Goal: Understand process/instructions

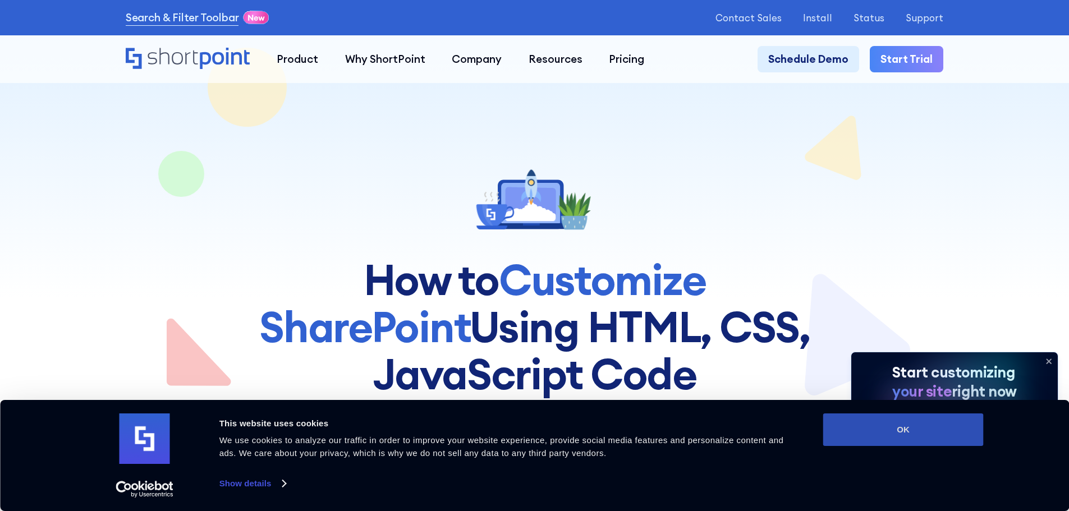
click at [860, 428] on button "OK" at bounding box center [903, 430] width 161 height 33
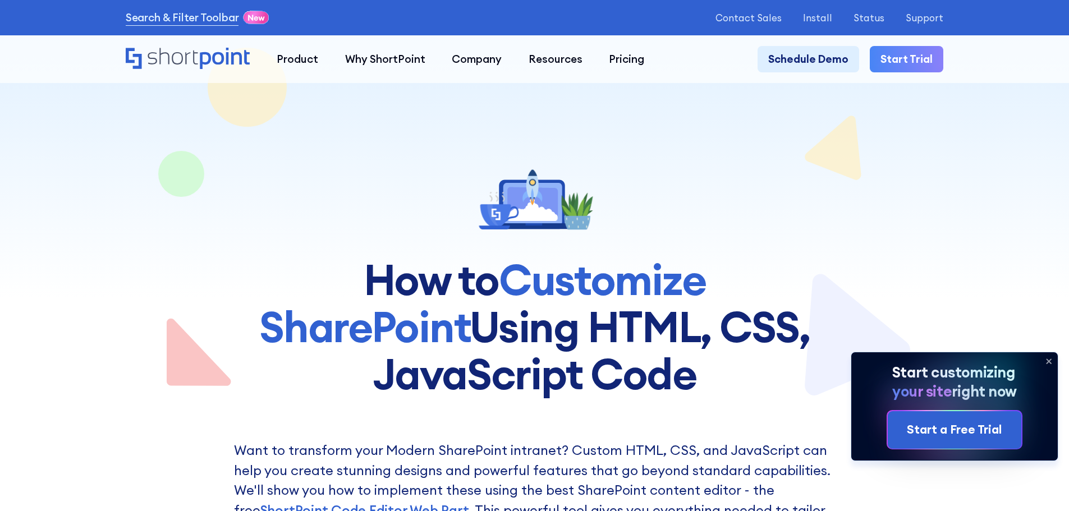
click at [1049, 359] on icon at bounding box center [1049, 361] width 18 height 18
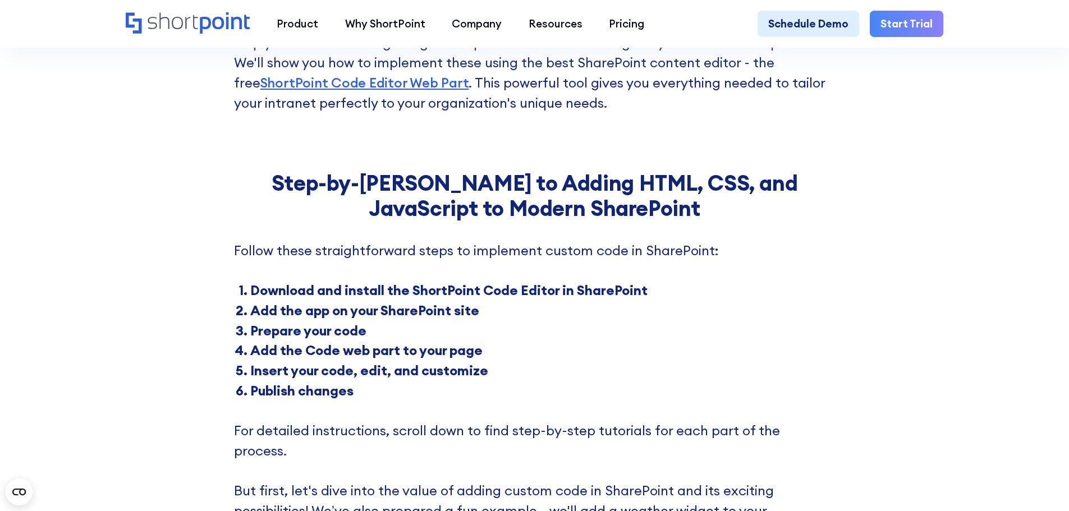
scroll to position [449, 0]
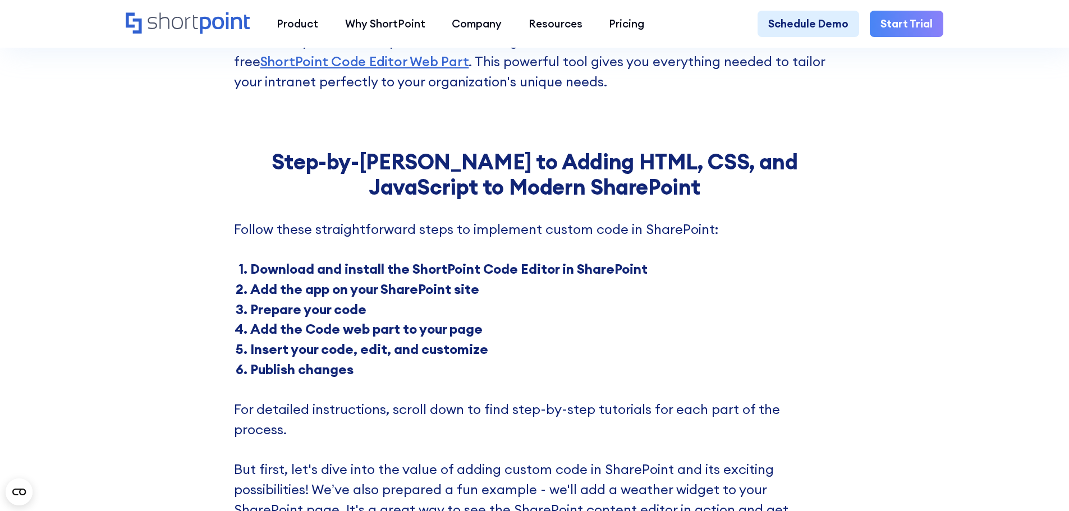
click at [557, 274] on li "Download and install the ShortPoint Code Editor in SharePoint" at bounding box center [542, 269] width 585 height 20
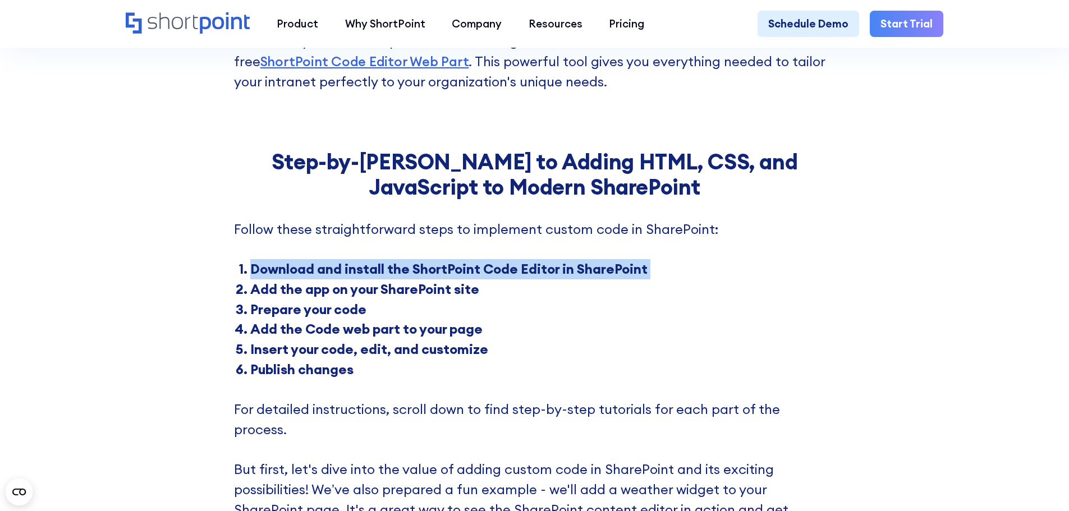
click at [557, 274] on li "Download and install the ShortPoint Code Editor in SharePoint" at bounding box center [542, 269] width 585 height 20
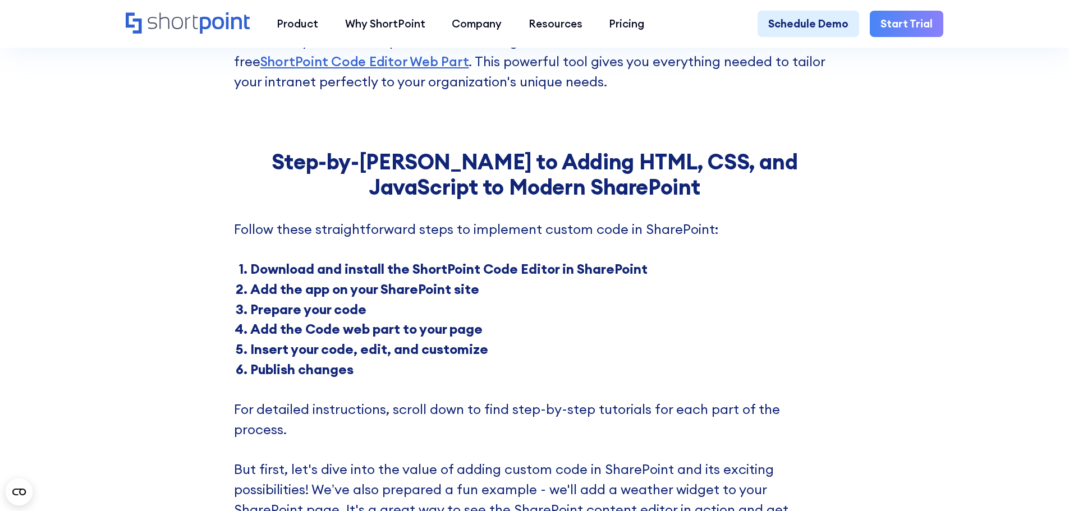
click at [647, 309] on li "Prepare your code" at bounding box center [542, 310] width 585 height 20
drag, startPoint x: 415, startPoint y: 275, endPoint x: 560, endPoint y: 278, distance: 144.8
click at [560, 278] on li "Download and install the ShortPoint Code Editor in SharePoint" at bounding box center [542, 269] width 585 height 20
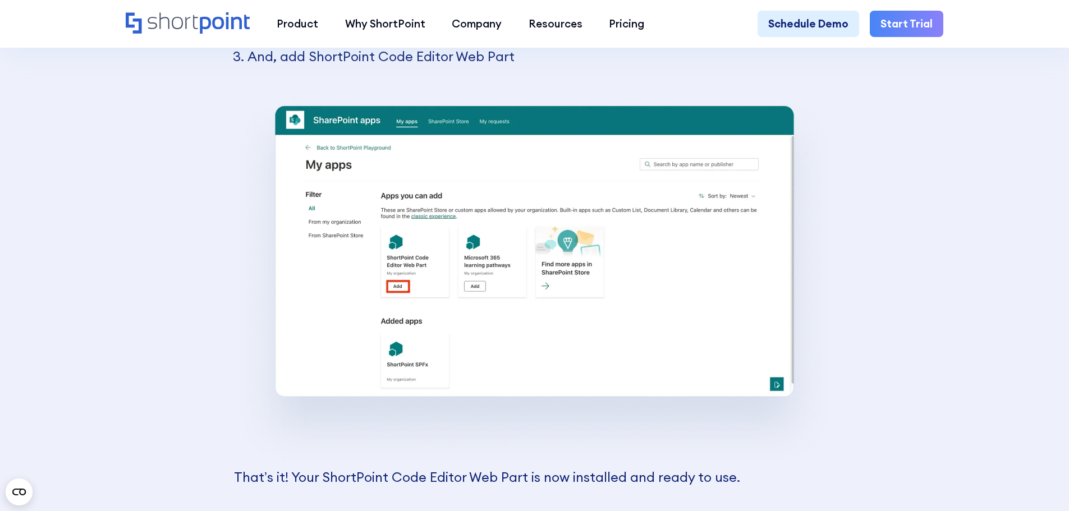
scroll to position [4789, 0]
